Goal: Find specific page/section: Find specific page/section

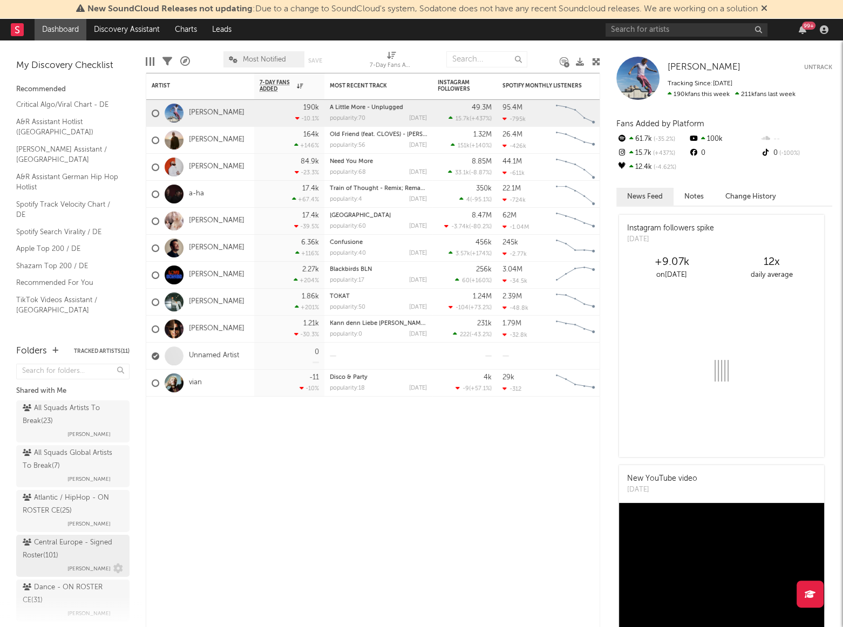
click at [65, 549] on div "Central Europe - Signed Roster ( 101 )" at bounding box center [72, 549] width 98 height 26
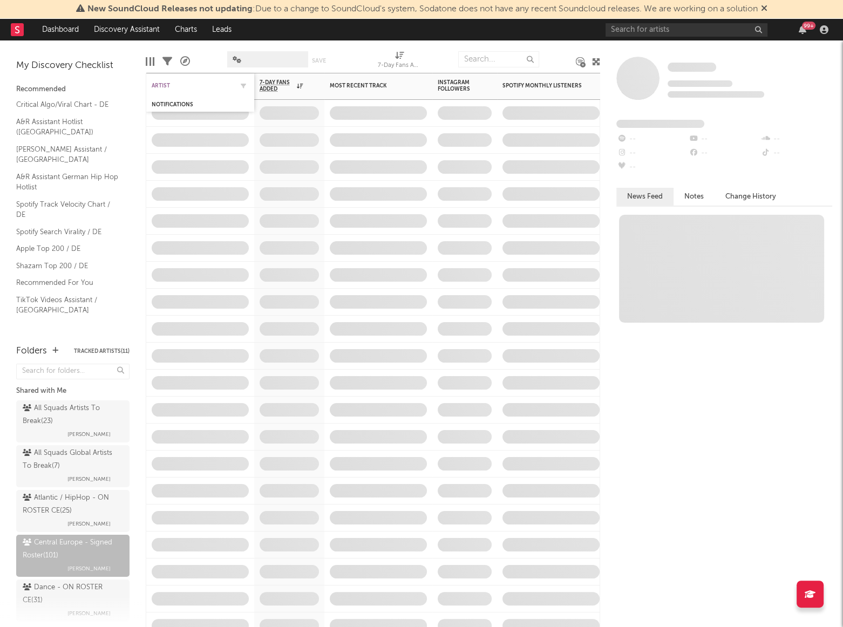
click at [162, 86] on div "Artist" at bounding box center [192, 86] width 81 height 6
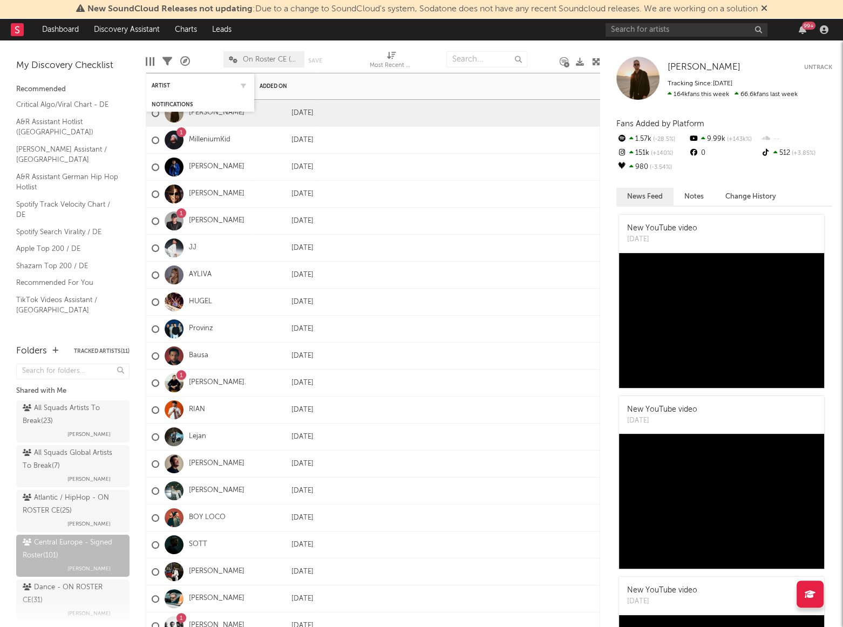
click at [162, 89] on div "Artist" at bounding box center [200, 85] width 97 height 21
click at [163, 84] on div "Artist" at bounding box center [192, 86] width 81 height 6
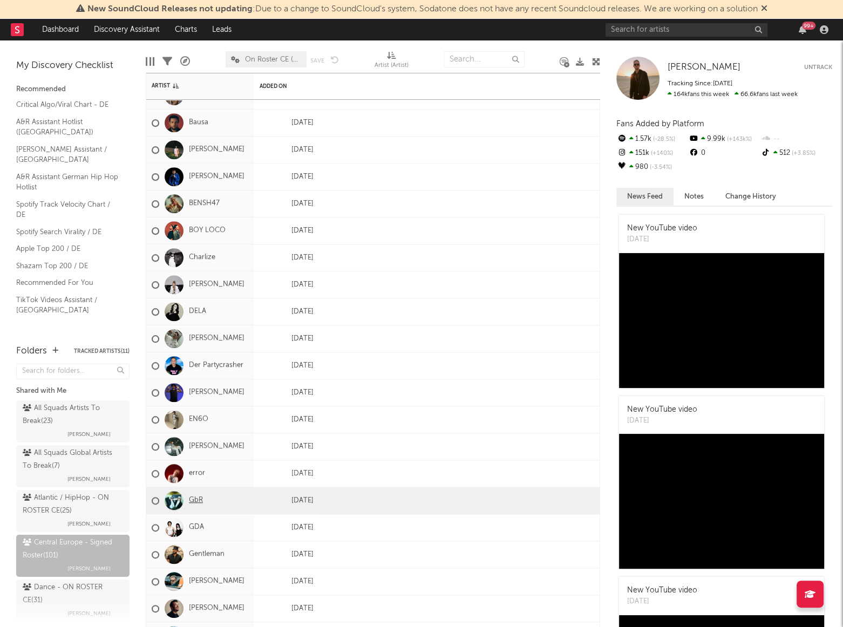
click at [197, 502] on link "GbR" at bounding box center [196, 500] width 14 height 9
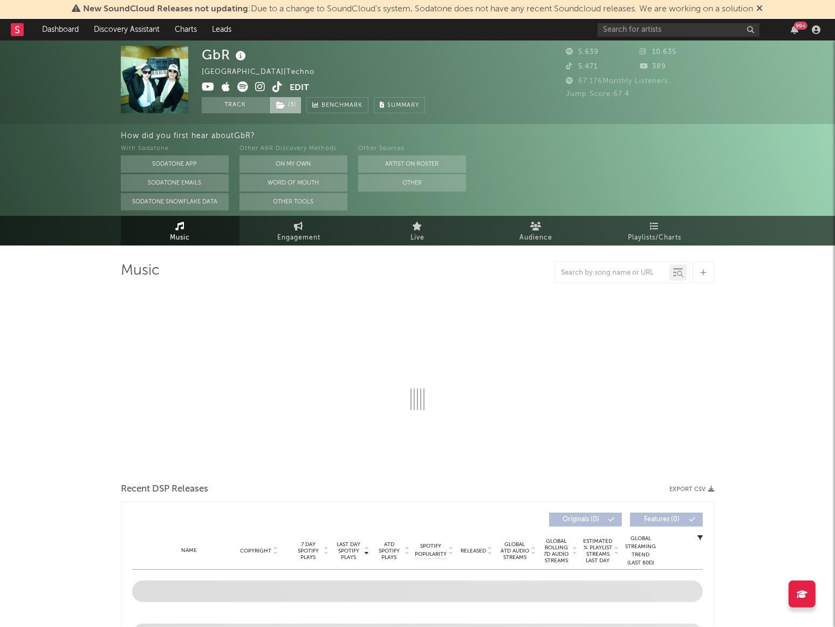
click at [276, 106] on icon at bounding box center [280, 105] width 9 height 8
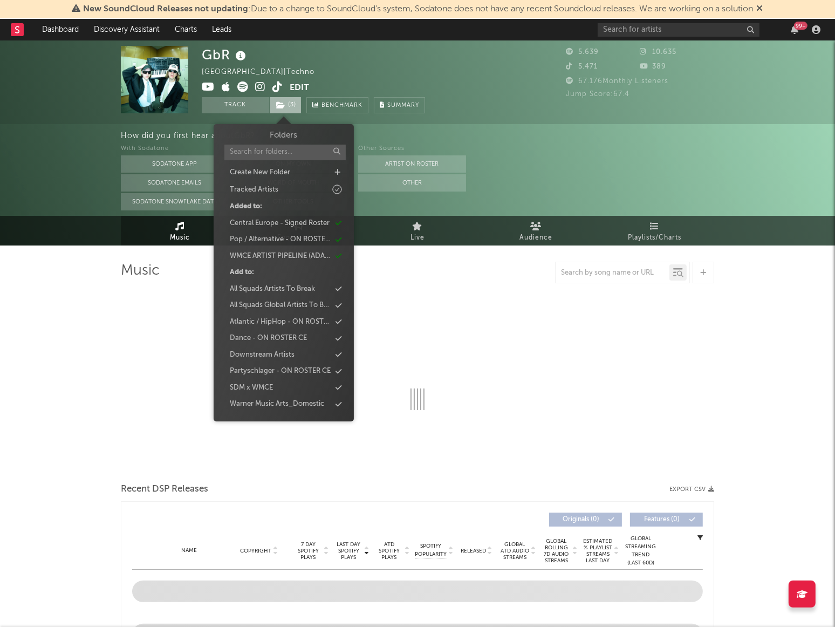
select select "6m"
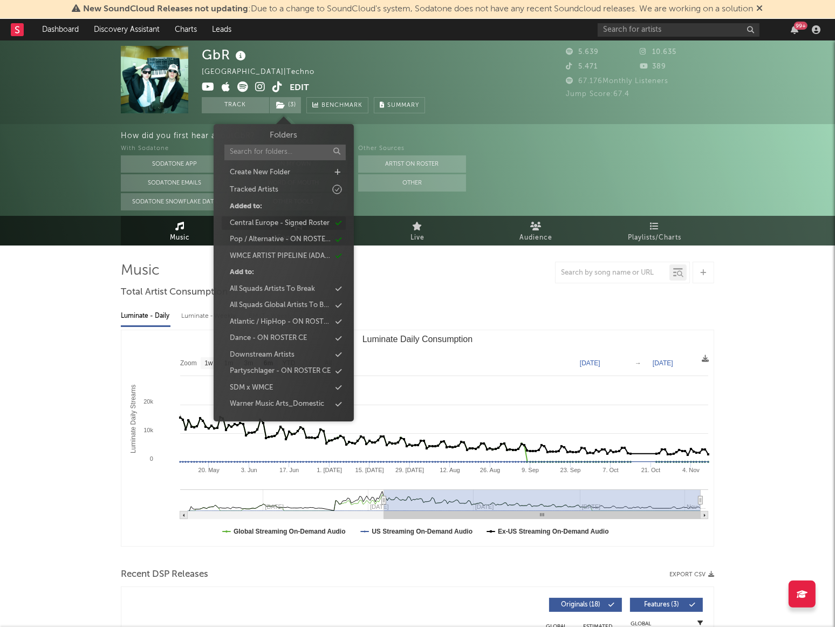
click at [283, 224] on div "Central Europe - Signed Roster" at bounding box center [280, 223] width 100 height 11
click at [276, 238] on div "WMCE ARTIST PIPELINE (ADA + A&R)" at bounding box center [280, 239] width 101 height 11
click at [278, 218] on div "Pop / Alternative - ON ROSTER CE" at bounding box center [279, 223] width 101 height 11
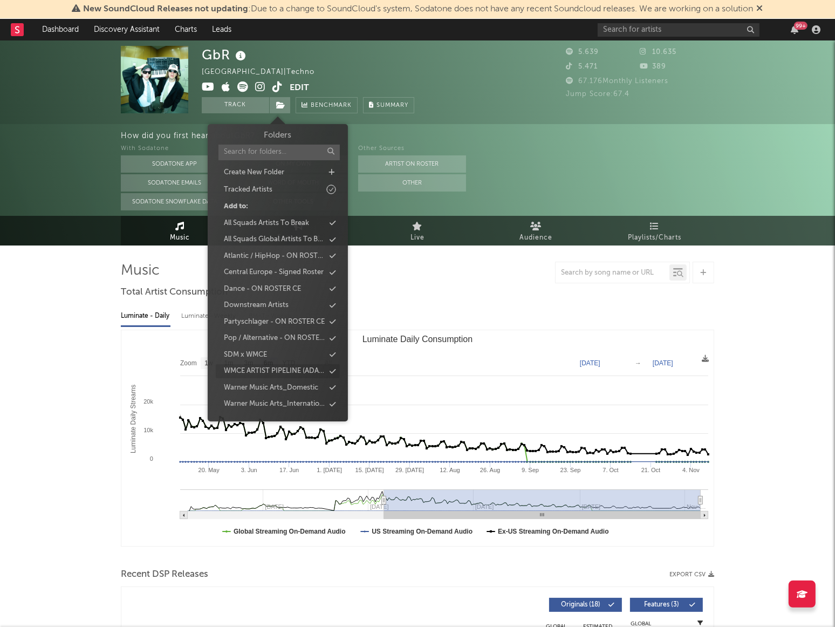
click at [275, 371] on div "WMCE ARTIST PIPELINE (ADA + A&R)" at bounding box center [274, 371] width 101 height 11
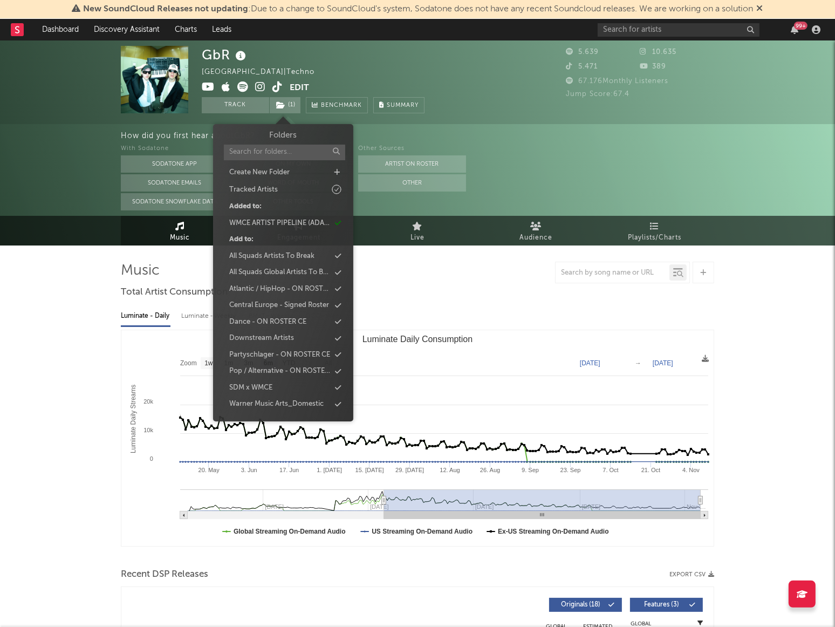
click at [475, 70] on div "GbR [GEOGRAPHIC_DATA] | Techno Edit Track ( 1 ) Benchmark Summary" at bounding box center [377, 79] width 351 height 67
